Goal: Navigation & Orientation: Find specific page/section

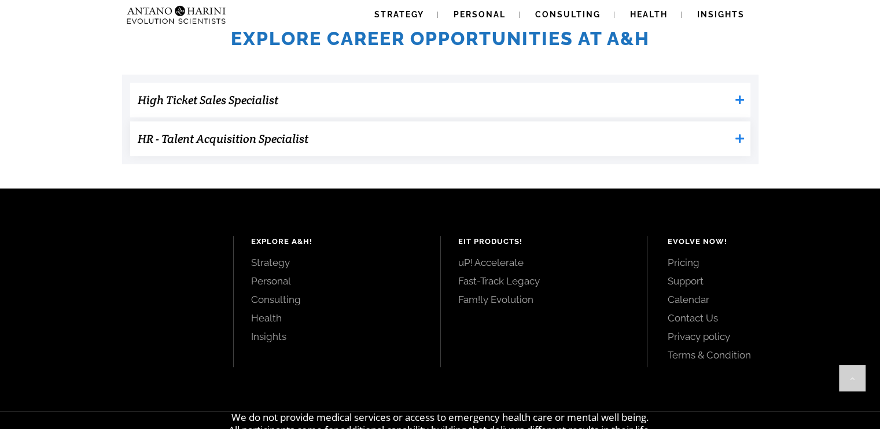
click at [470, 143] on h3 "HR - Talent Acquisition Specialist" at bounding box center [434, 138] width 592 height 23
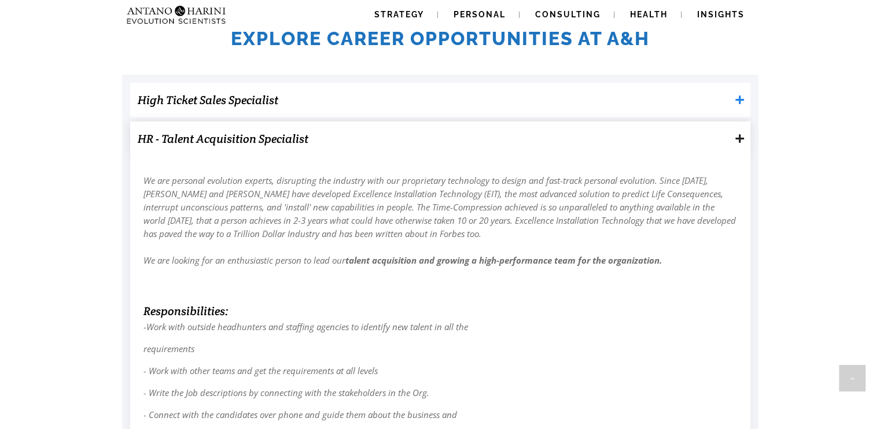
click at [470, 143] on h3 "HR - Talent Acquisition Specialist" at bounding box center [434, 138] width 592 height 23
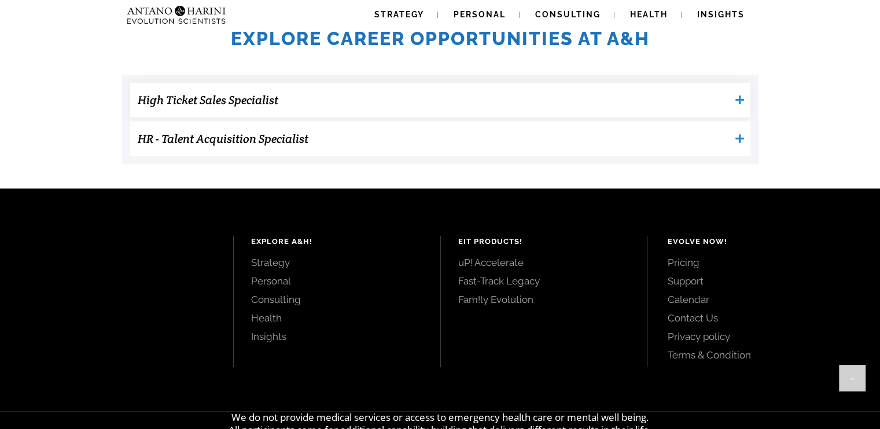
click at [476, 110] on h3 "High Ticket Sales Specialist" at bounding box center [434, 99] width 592 height 23
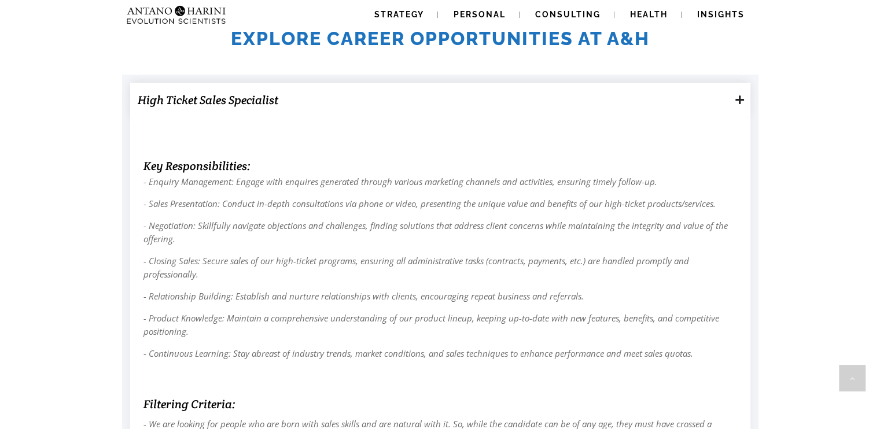
click at [476, 110] on h3 "High Ticket Sales Specialist" at bounding box center [434, 99] width 592 height 23
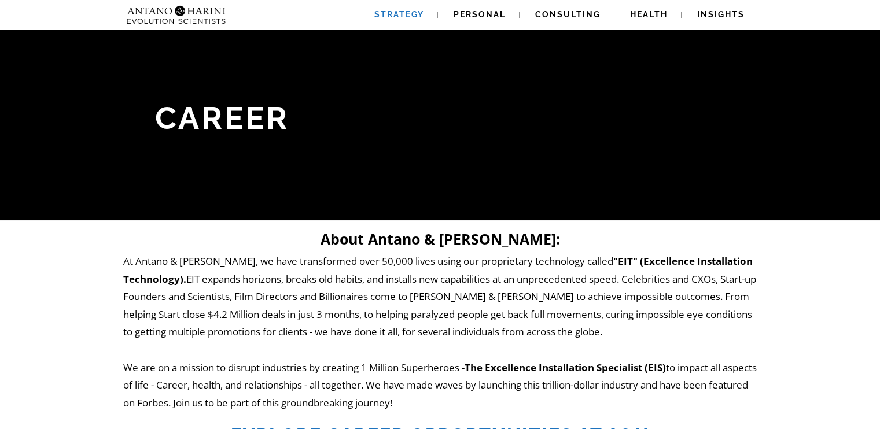
click at [404, 15] on span "Strategy" at bounding box center [399, 14] width 50 height 9
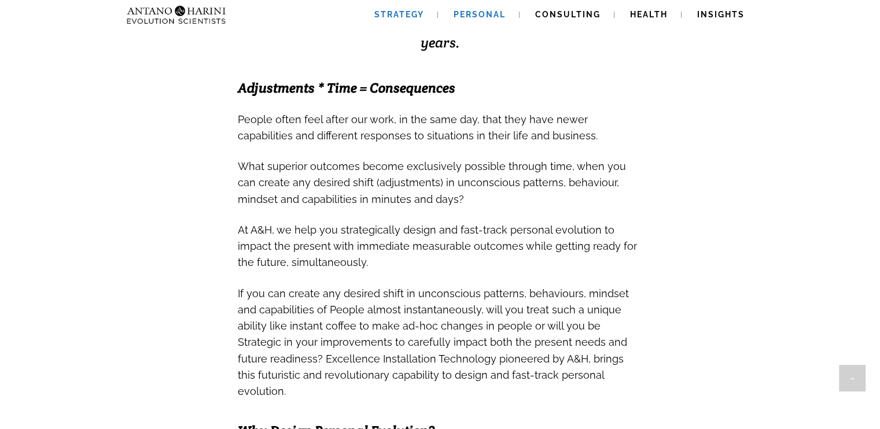
click at [487, 20] on link "Personal" at bounding box center [479, 14] width 80 height 29
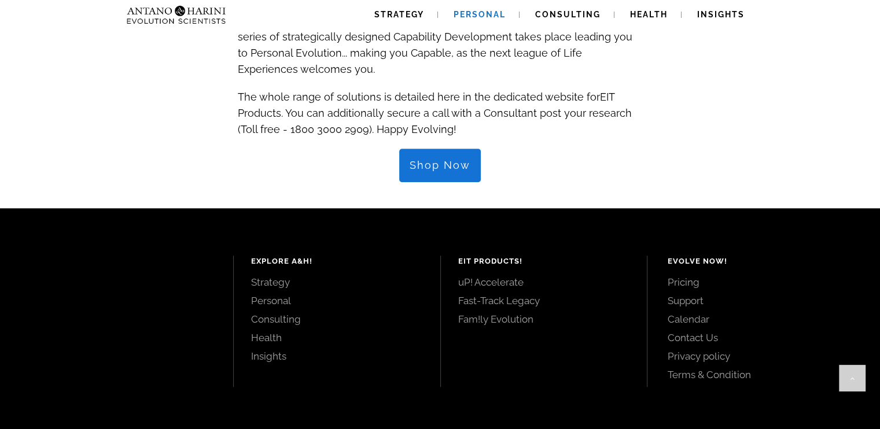
scroll to position [1274, 0]
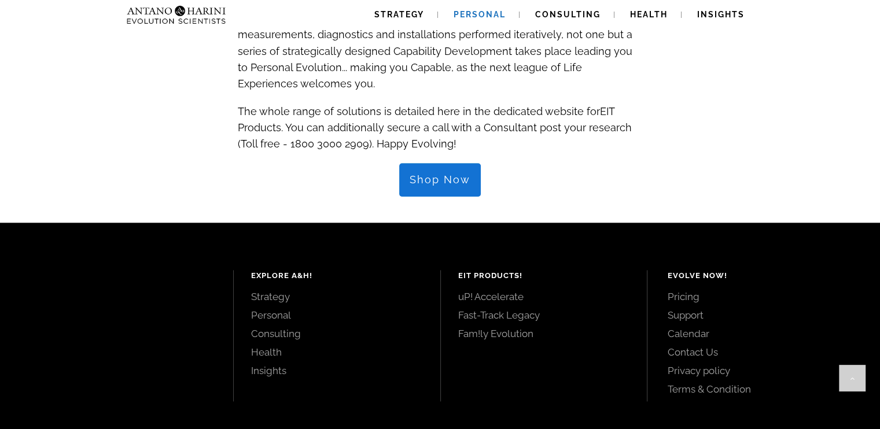
click at [465, 173] on span "Shop Now" at bounding box center [439, 179] width 61 height 13
